Goal: Information Seeking & Learning: Learn about a topic

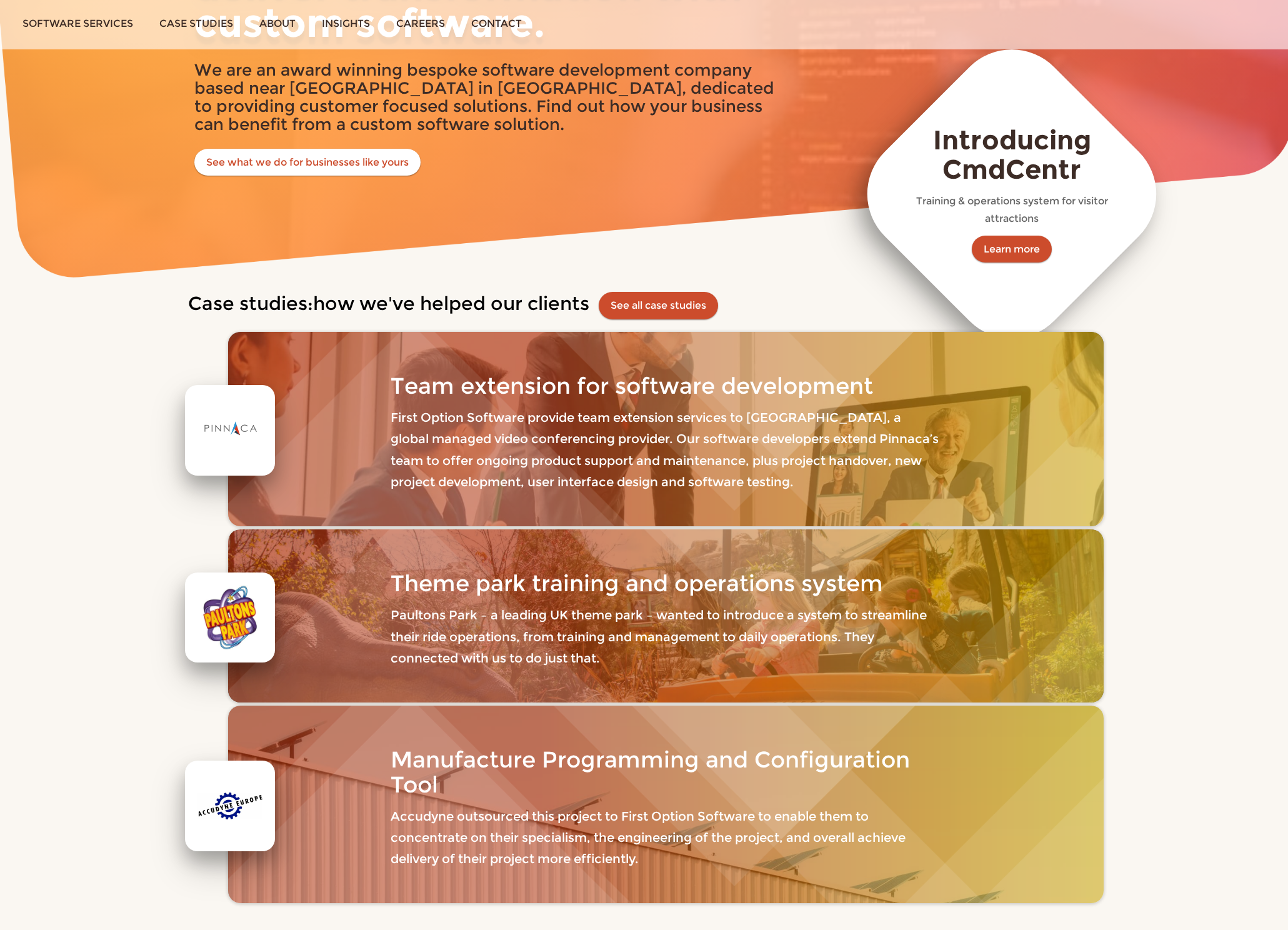
scroll to position [393, 0]
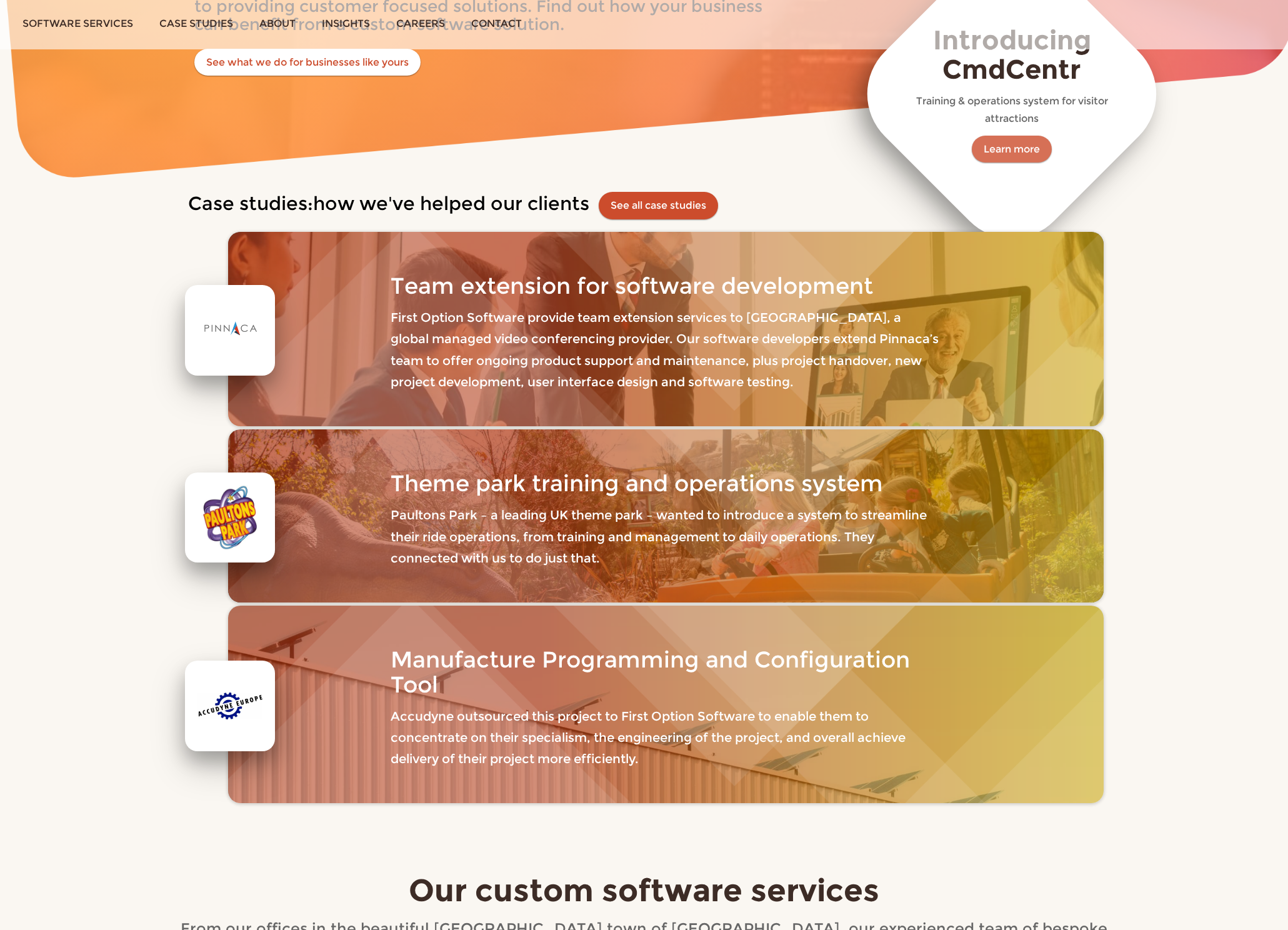
click at [1030, 145] on link "Learn more" at bounding box center [1012, 149] width 80 height 27
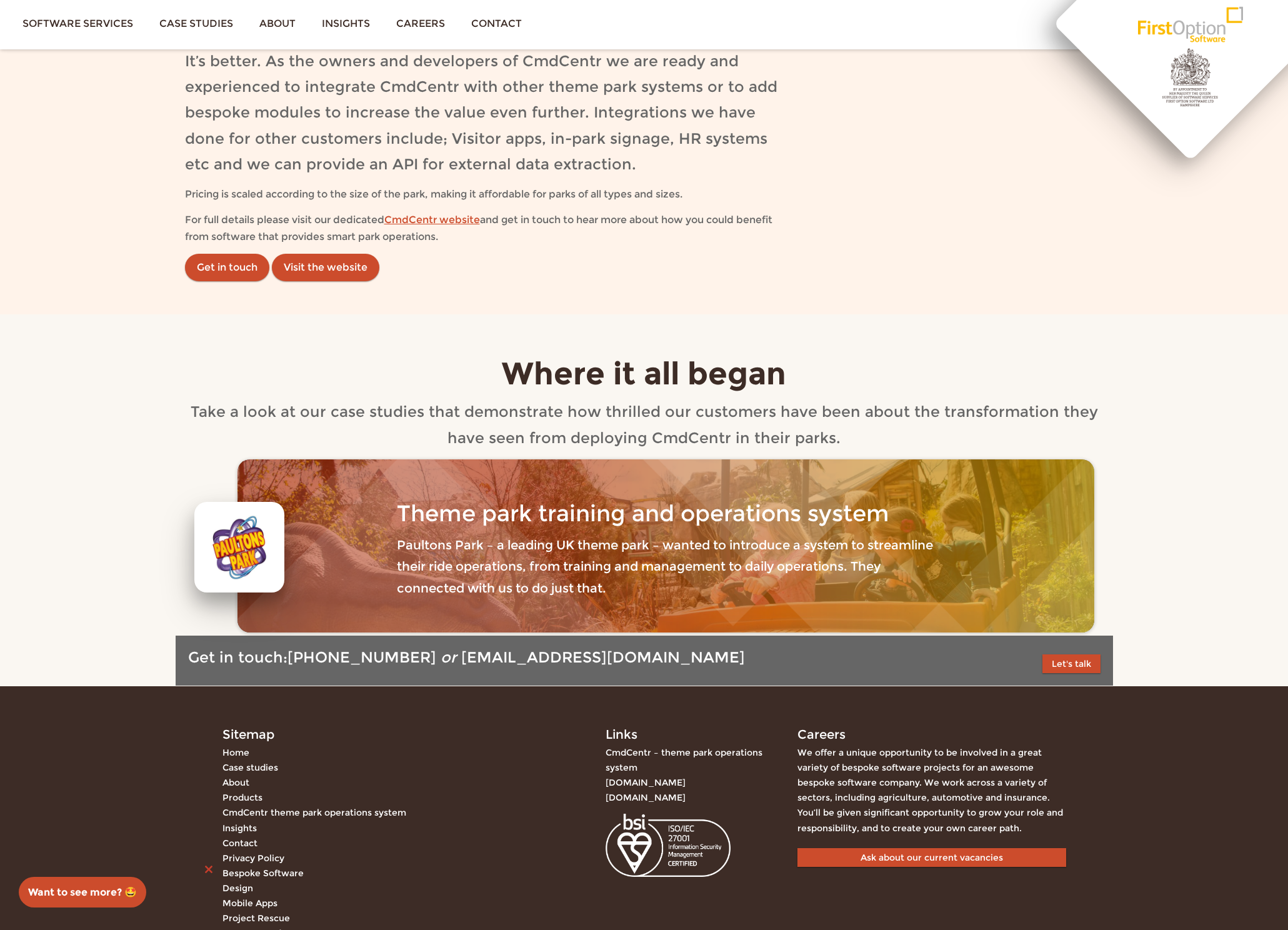
scroll to position [2165, 0]
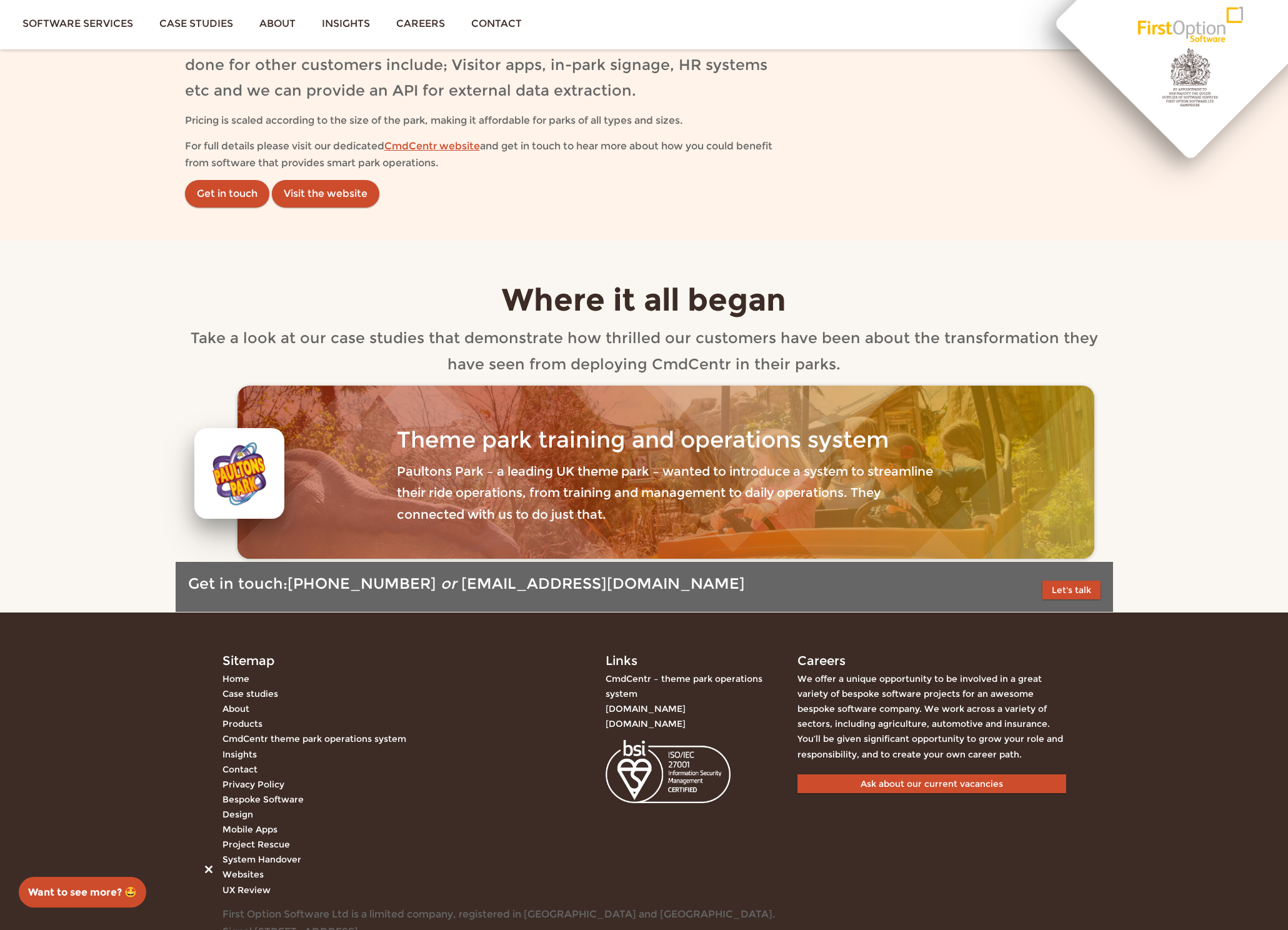
click at [291, 474] on div "Theme park training and operations system Paultons Park – a leading UK theme pa…" at bounding box center [665, 472] width 856 height 173
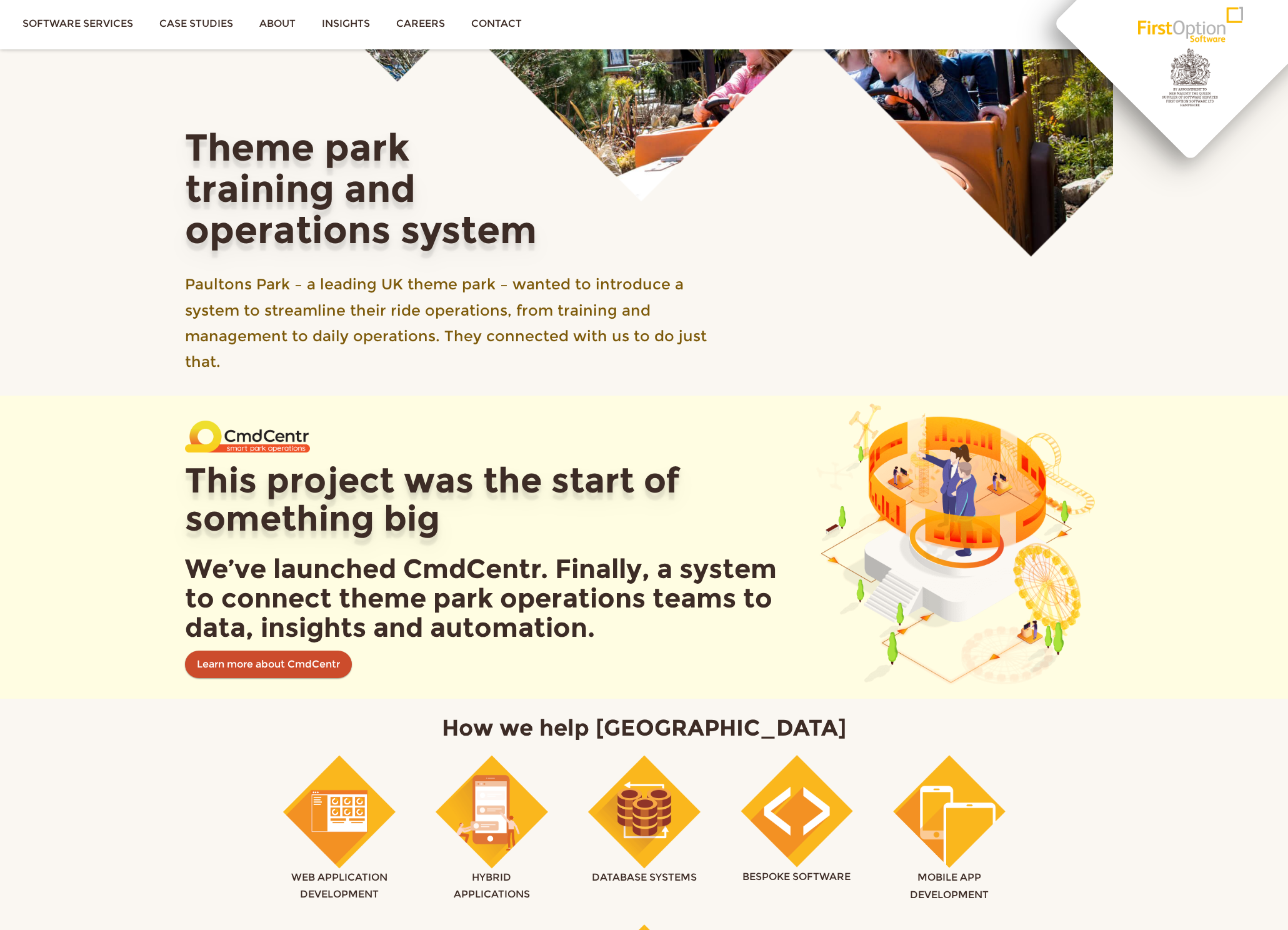
scroll to position [234, 0]
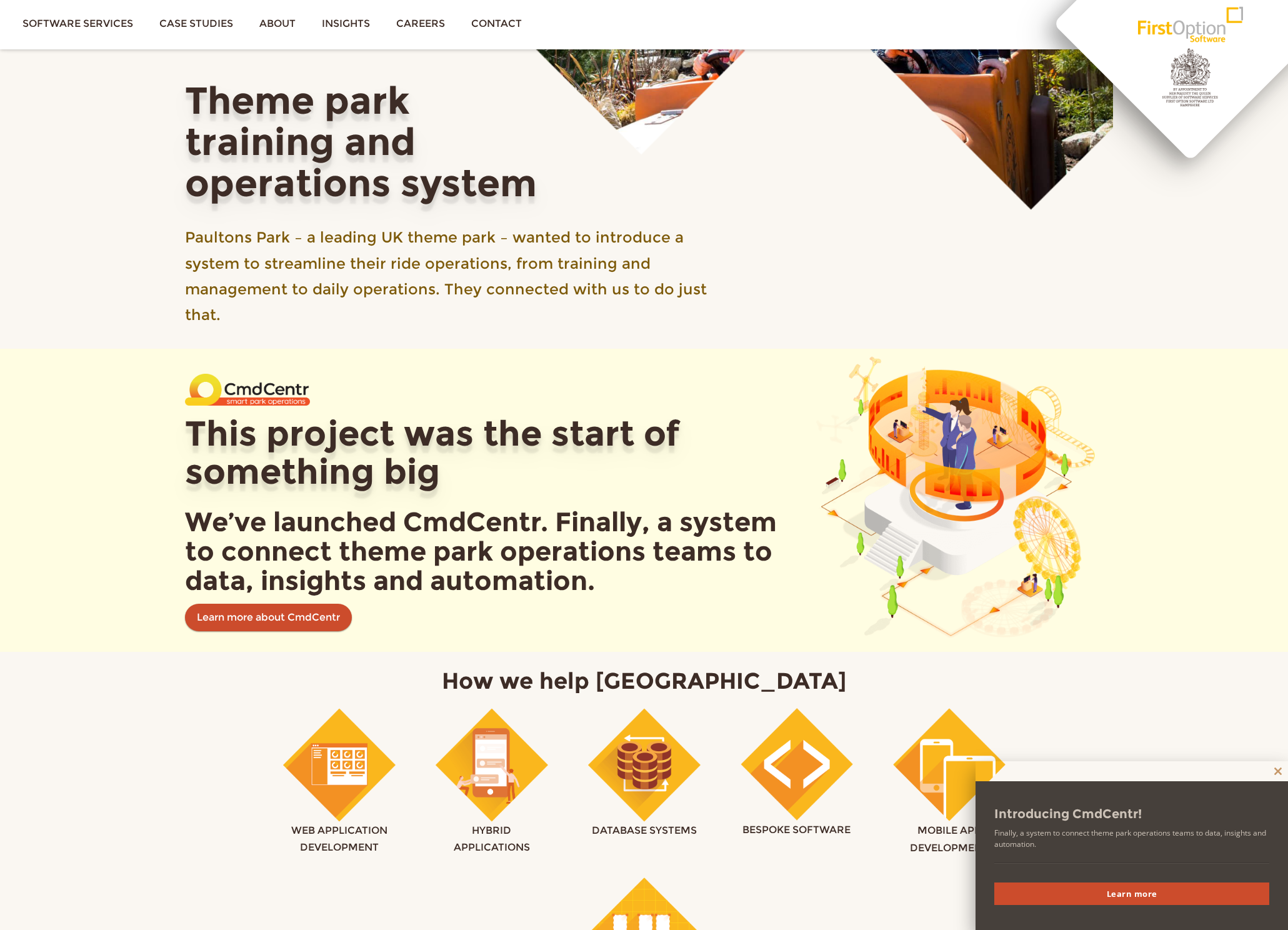
click at [1274, 770] on span at bounding box center [1277, 771] width 20 height 8
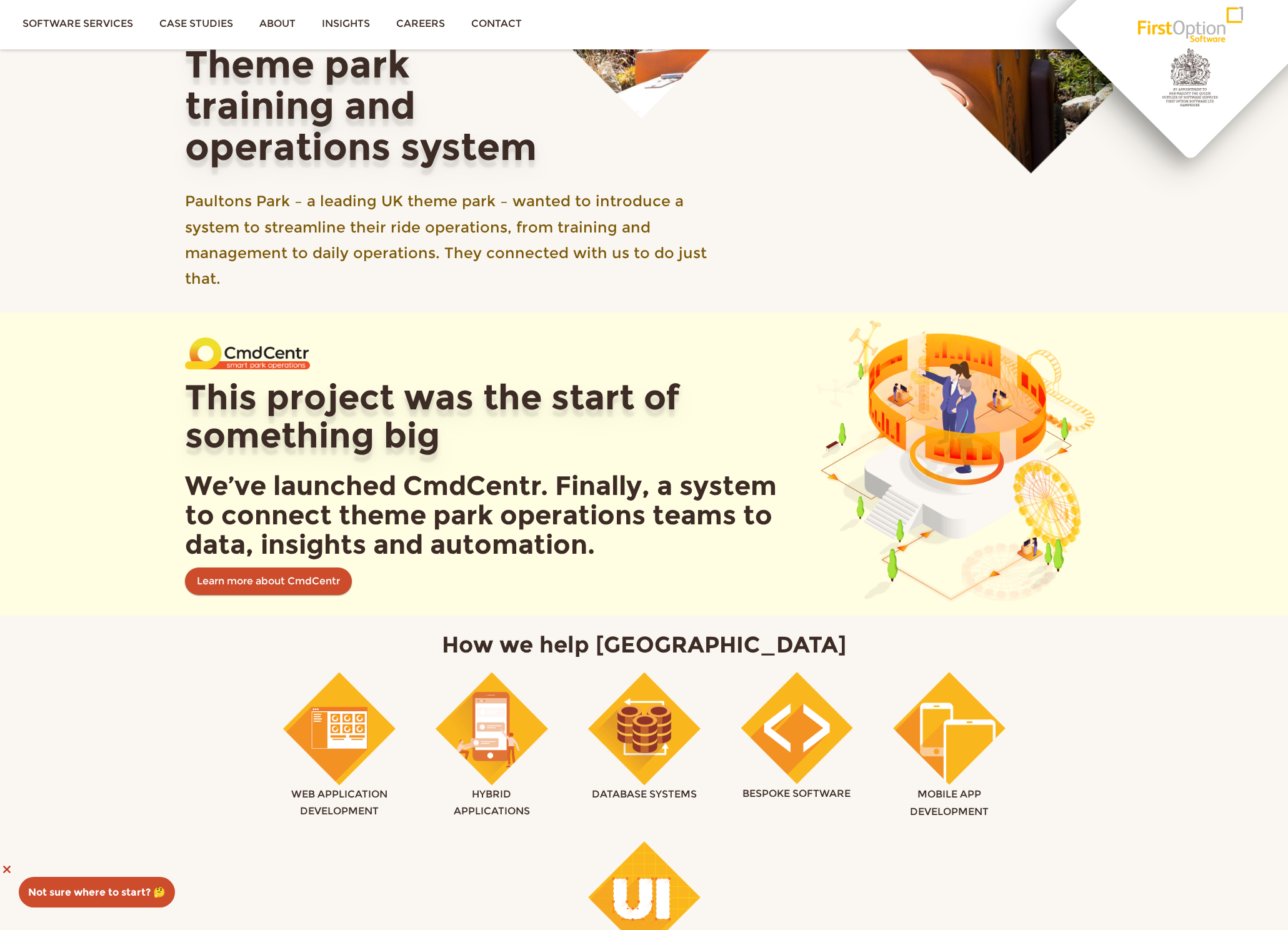
scroll to position [0, 0]
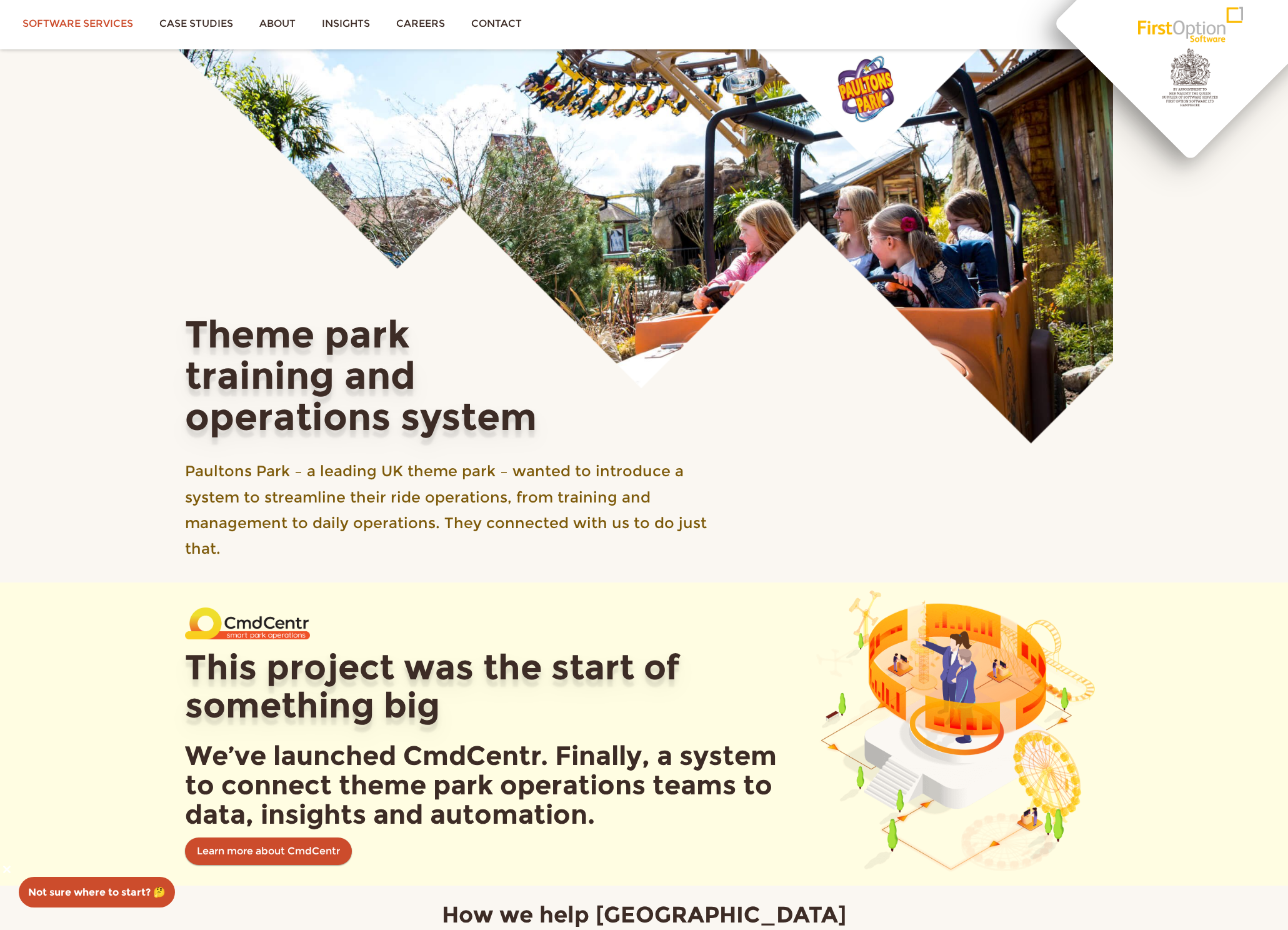
click at [83, 16] on link "Software services" at bounding box center [78, 24] width 137 height 47
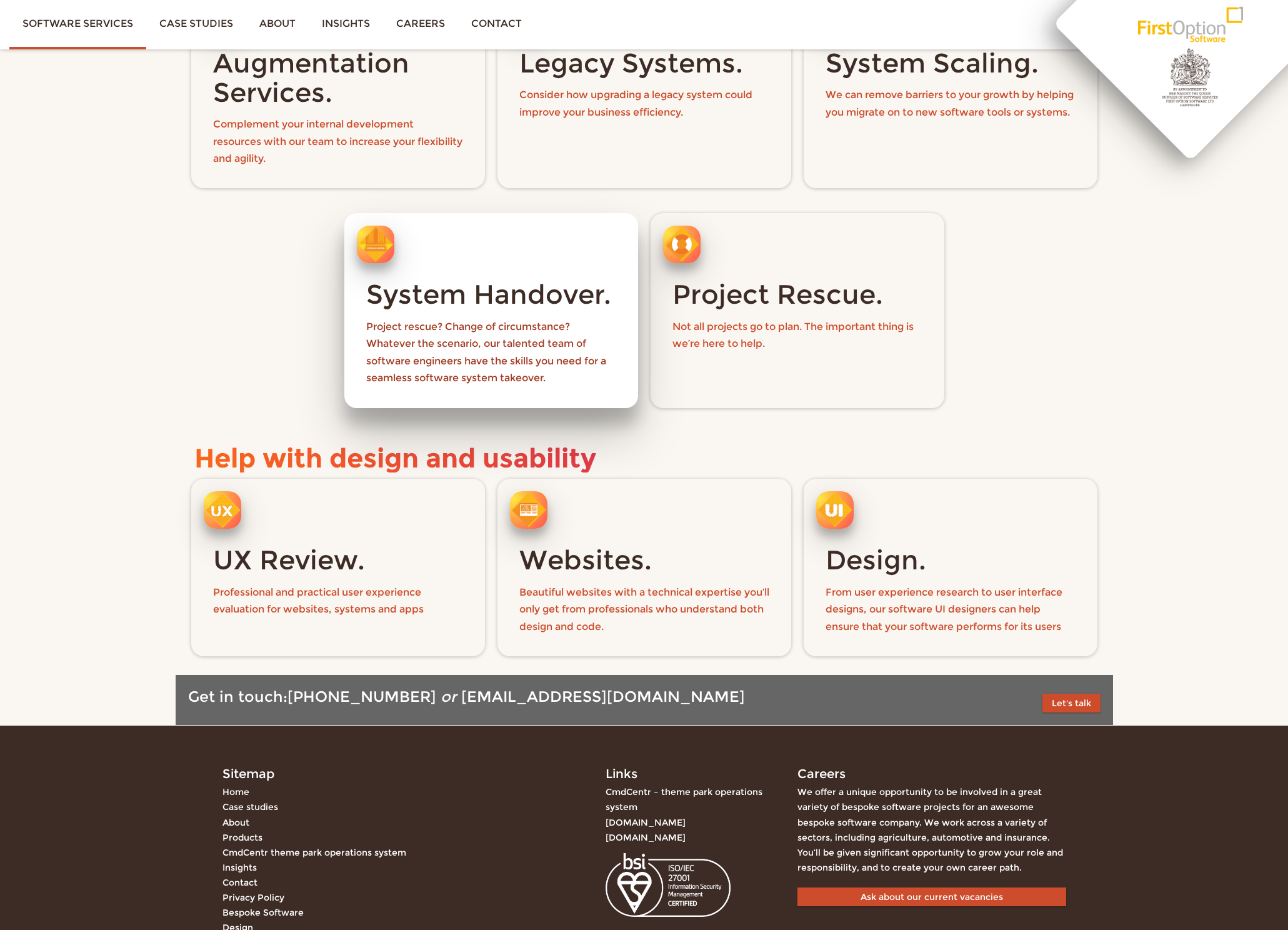
scroll to position [1572, 0]
